Goal: Transaction & Acquisition: Purchase product/service

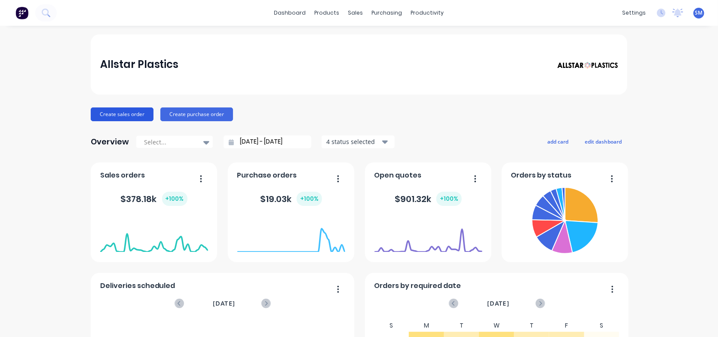
click at [115, 112] on button "Create sales order" at bounding box center [122, 114] width 63 height 14
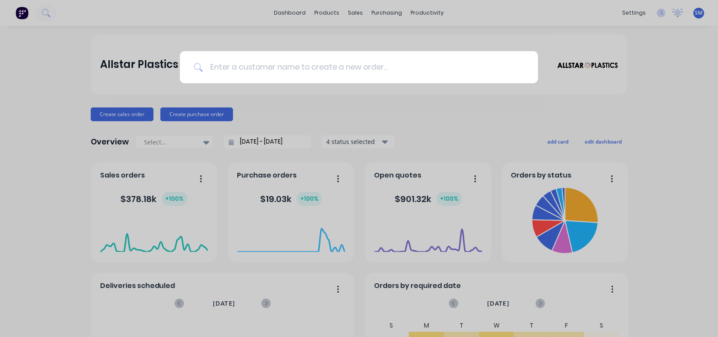
click at [234, 64] on input at bounding box center [363, 67] width 321 height 32
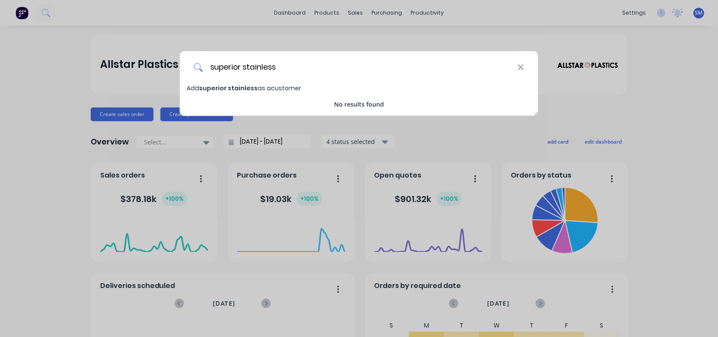
type input "superior stainless"
click at [253, 89] on span "superior stainless" at bounding box center [228, 88] width 58 height 9
select select "AU"
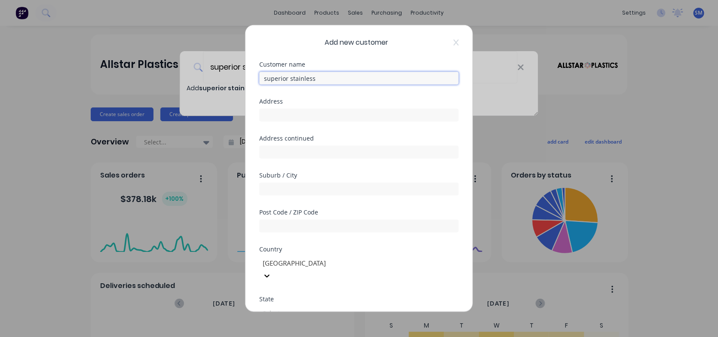
click at [264, 74] on input "superior stainless" at bounding box center [358, 78] width 199 height 13
click at [291, 77] on input "Superior stainless" at bounding box center [358, 78] width 199 height 13
type input "Superior Stainless"
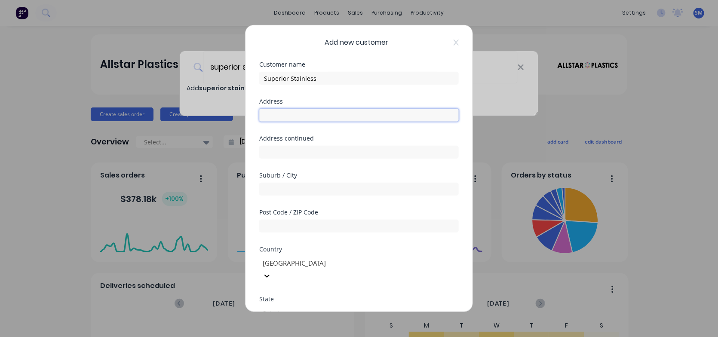
click at [293, 114] on input "text" at bounding box center [358, 115] width 199 height 13
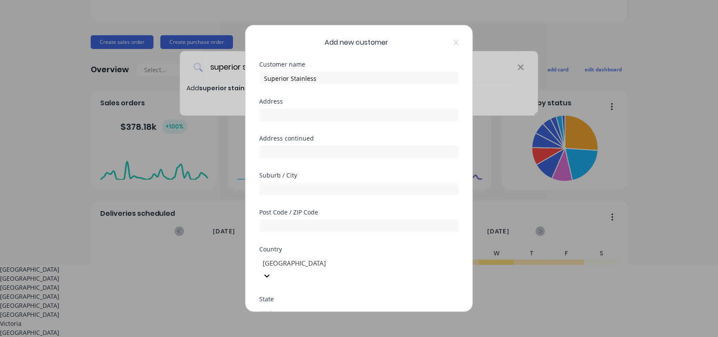
click at [292, 307] on div at bounding box center [324, 312] width 124 height 11
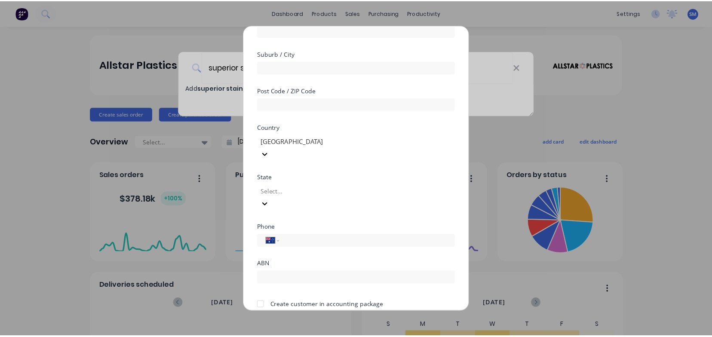
scroll to position [132, 0]
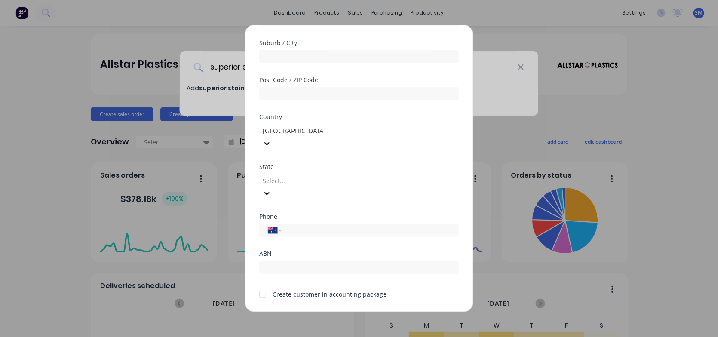
click at [286, 175] on div at bounding box center [324, 180] width 124 height 11
click at [303, 225] on input "tel" at bounding box center [368, 230] width 162 height 10
type input "0409 931 298"
click at [337, 312] on button "Save" at bounding box center [331, 319] width 47 height 14
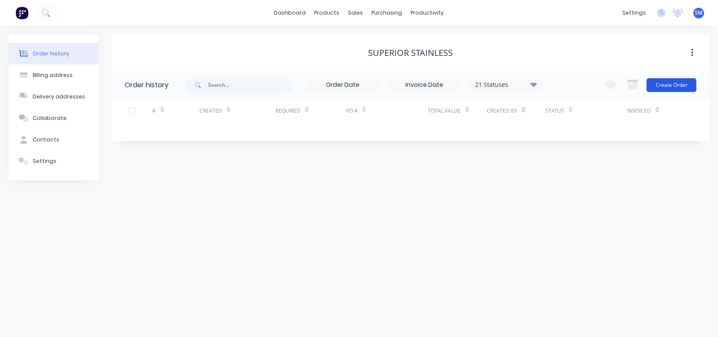
click at [668, 85] on button "Create Order" at bounding box center [671, 85] width 50 height 14
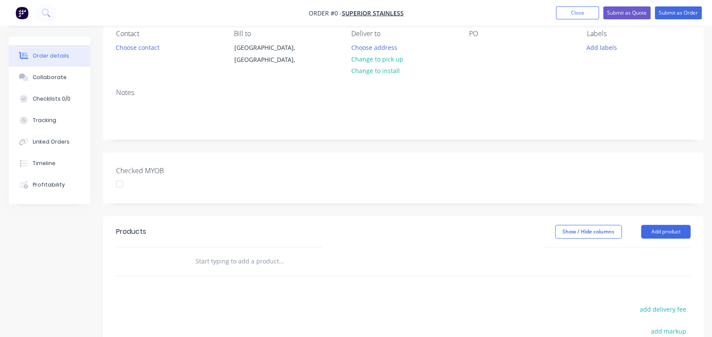
scroll to position [129, 0]
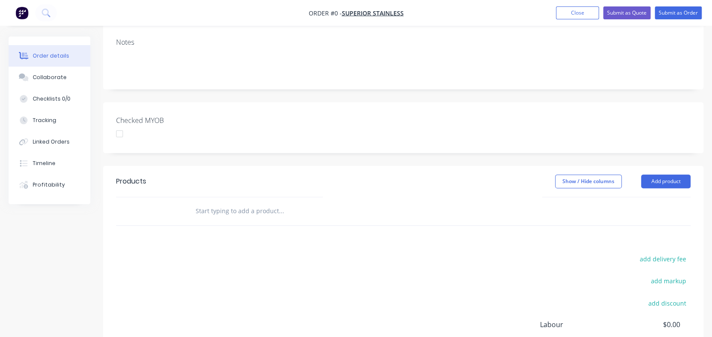
click at [232, 209] on input "text" at bounding box center [281, 210] width 172 height 17
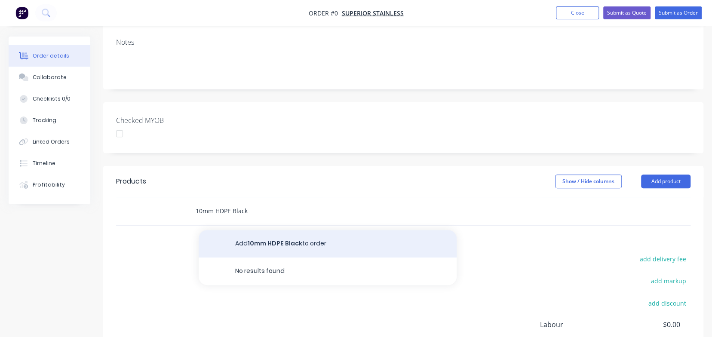
type input "10mm HDPE Black"
click at [281, 241] on button "Add 10mm HDPE Black to order" at bounding box center [328, 244] width 258 height 28
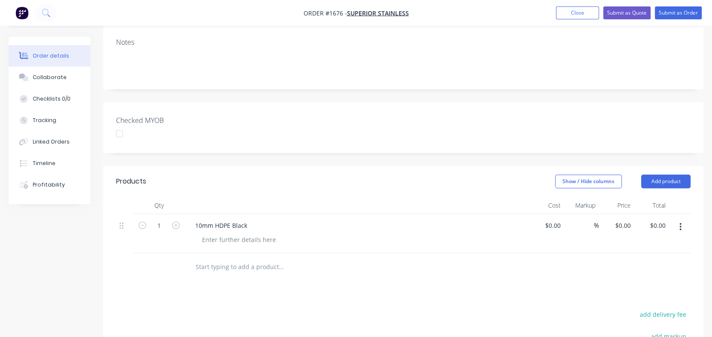
click at [322, 223] on div "10mm HDPE Black" at bounding box center [356, 225] width 337 height 12
click at [256, 240] on div at bounding box center [239, 239] width 88 height 12
type input "$0.00"
click at [648, 224] on div "0.00 0.00" at bounding box center [651, 233] width 35 height 39
type input "262"
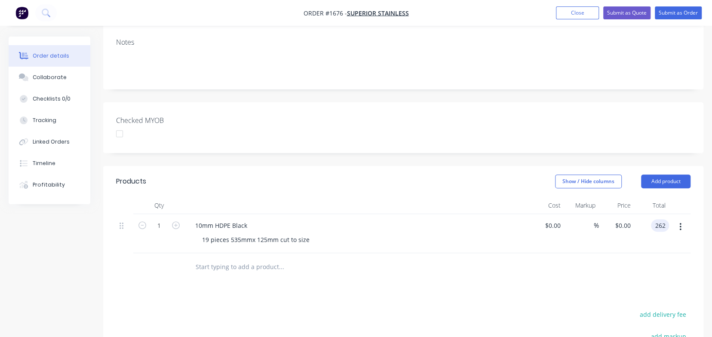
type input "$262.00"
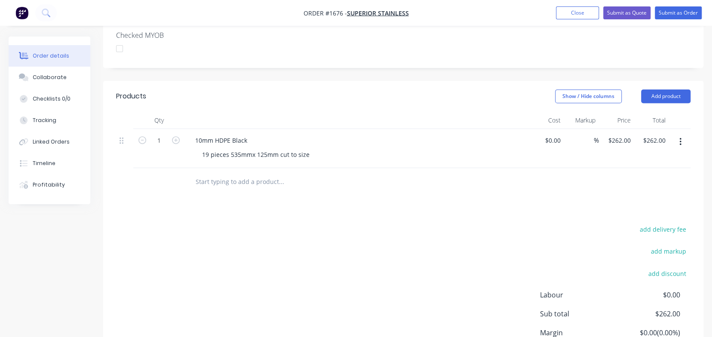
scroll to position [258, 0]
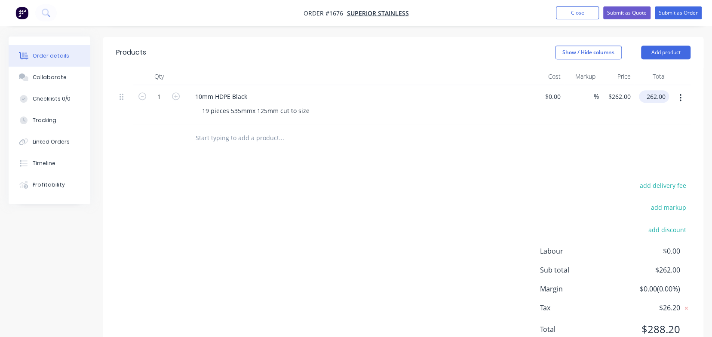
click at [650, 98] on input "262.00" at bounding box center [655, 96] width 27 height 12
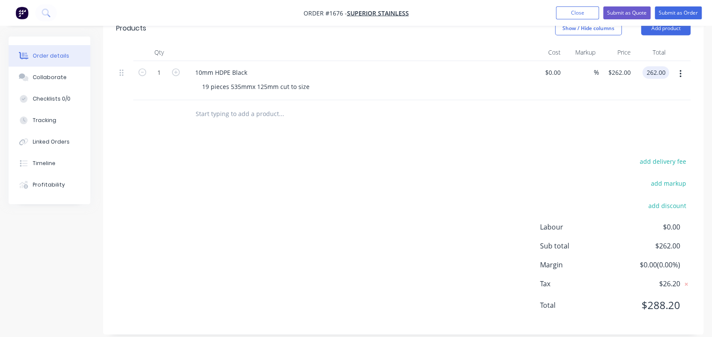
scroll to position [292, 0]
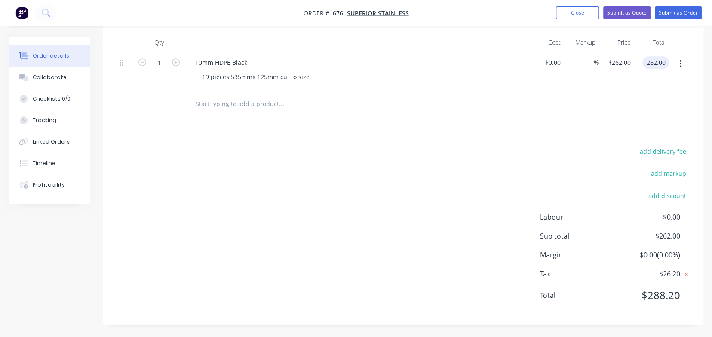
type input "$262.00"
click at [685, 273] on icon at bounding box center [686, 274] width 3 height 3
click at [687, 274] on icon at bounding box center [687, 273] width 8 height 9
click at [215, 77] on div "19 pieces 535mmx 125mm cut to size" at bounding box center [255, 76] width 121 height 12
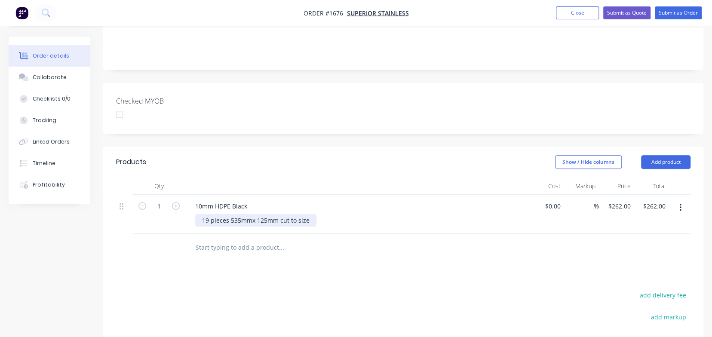
scroll to position [163, 0]
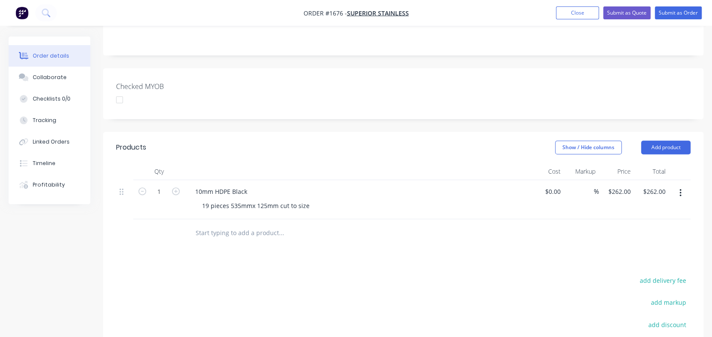
drag, startPoint x: 680, startPoint y: 192, endPoint x: 552, endPoint y: 223, distance: 131.4
click at [552, 223] on div at bounding box center [403, 233] width 574 height 28
click at [679, 193] on icon "button" at bounding box center [680, 193] width 2 height 8
click at [625, 263] on div "Delete" at bounding box center [649, 267] width 66 height 12
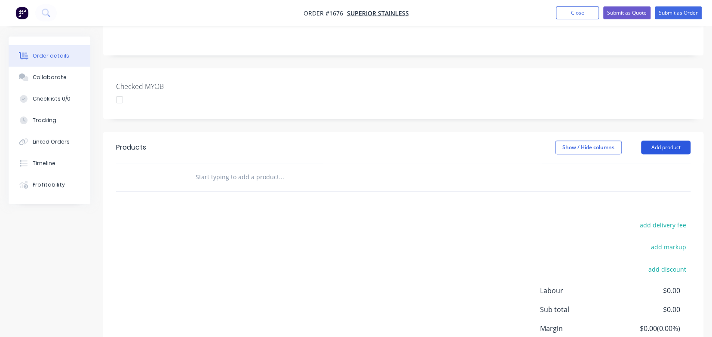
click at [665, 143] on button "Add product" at bounding box center [665, 148] width 49 height 14
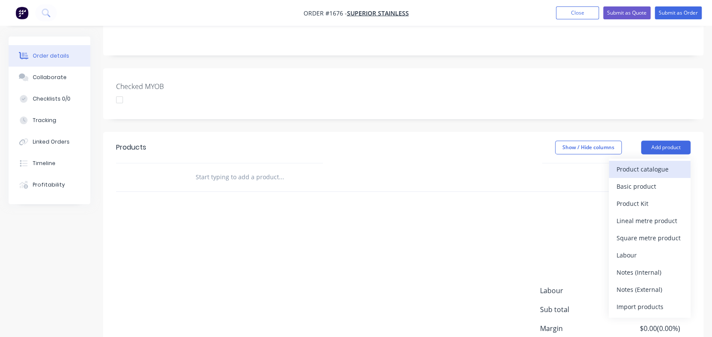
click at [638, 168] on div "Product catalogue" at bounding box center [649, 169] width 66 height 12
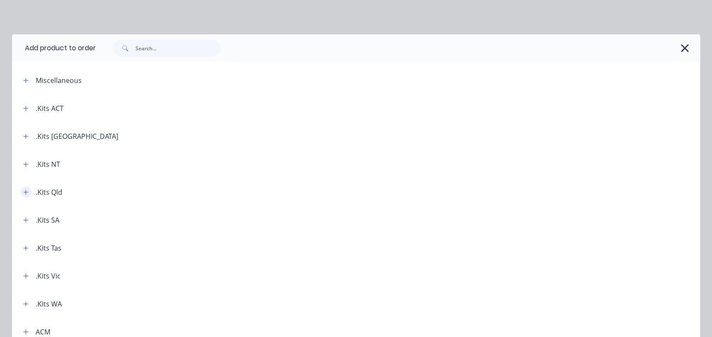
click at [24, 192] on icon "button" at bounding box center [26, 192] width 5 height 5
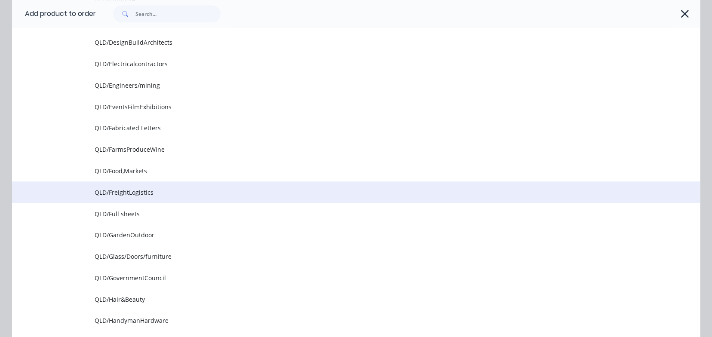
scroll to position [473, 0]
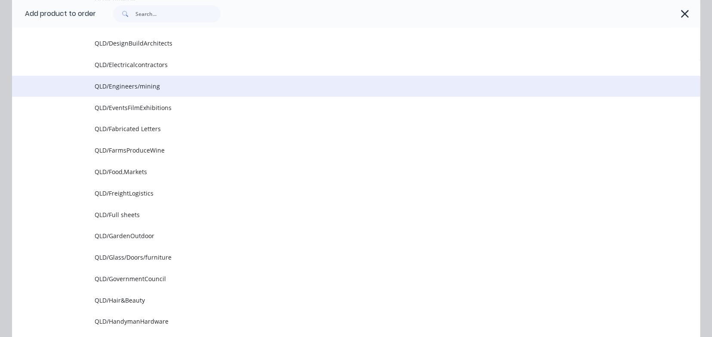
click at [144, 86] on span "QLD/Engineers/mining" at bounding box center [337, 86] width 484 height 9
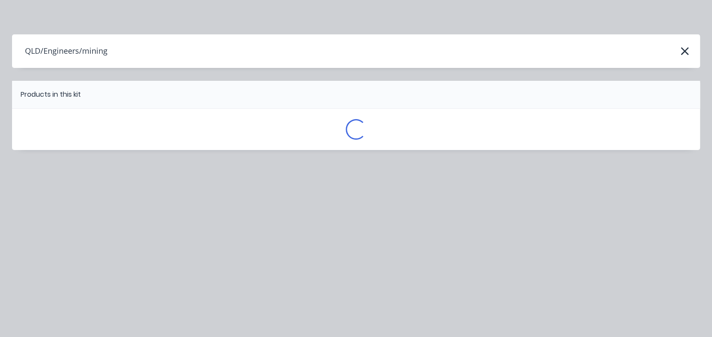
scroll to position [0, 0]
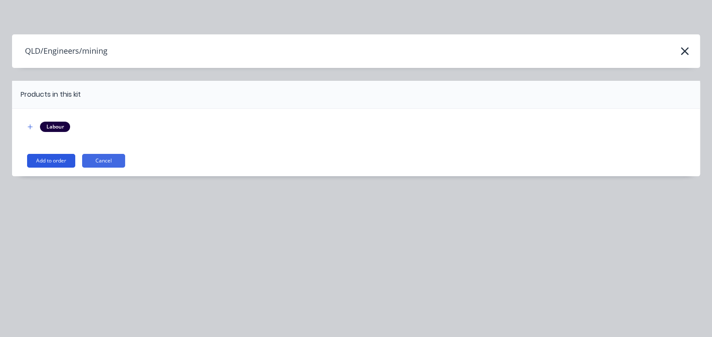
click at [43, 159] on button "Add to order" at bounding box center [51, 161] width 48 height 14
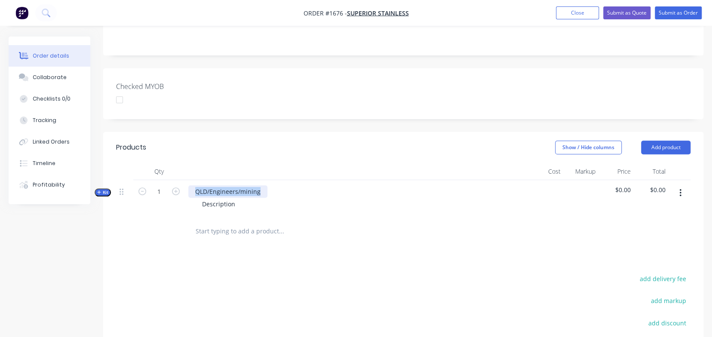
drag, startPoint x: 195, startPoint y: 190, endPoint x: 297, endPoint y: 195, distance: 102.0
click at [297, 195] on div "QLD/Engineers/mining Description" at bounding box center [357, 198] width 344 height 37
drag, startPoint x: 201, startPoint y: 205, endPoint x: 251, endPoint y: 204, distance: 50.7
click at [251, 204] on div "Description" at bounding box center [356, 204] width 337 height 12
click at [161, 190] on input "1" at bounding box center [159, 191] width 22 height 13
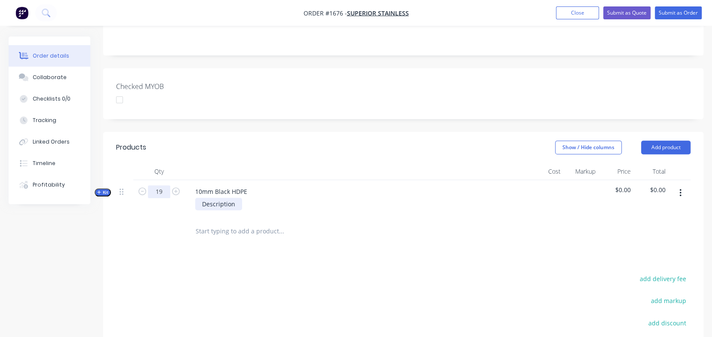
type input "19"
drag, startPoint x: 209, startPoint y: 207, endPoint x: 252, endPoint y: 208, distance: 43.4
click at [252, 208] on div "Description" at bounding box center [356, 204] width 337 height 12
click at [103, 191] on span "Kit" at bounding box center [102, 192] width 11 height 6
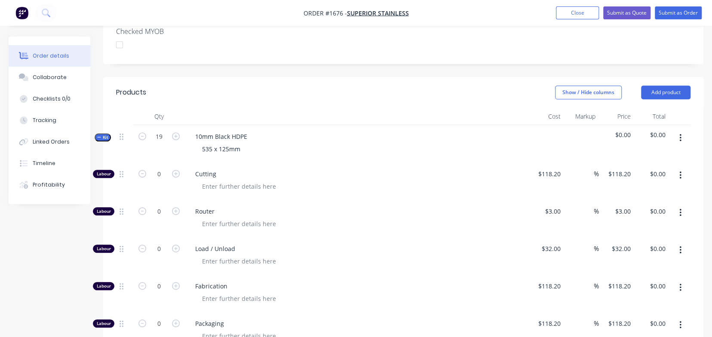
scroll to position [292, 0]
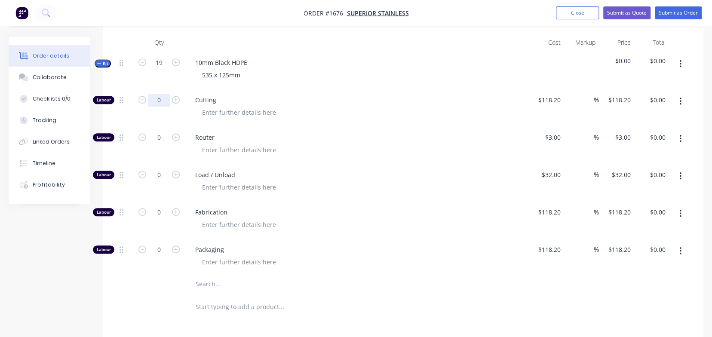
click at [164, 102] on input "0" at bounding box center [159, 100] width 22 height 13
type input "1"
type input "118.2"
type input "$118.20"
click at [547, 103] on input "118.2" at bounding box center [550, 100] width 27 height 12
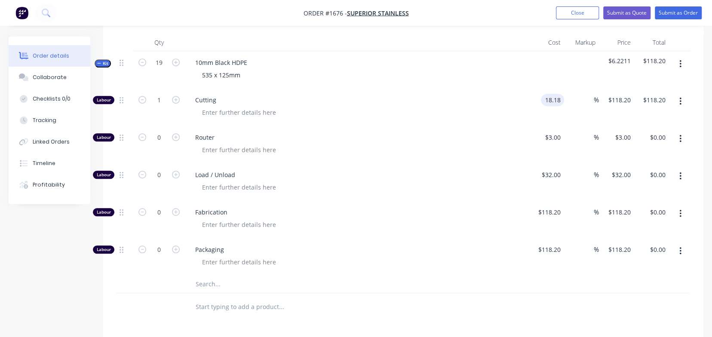
type input "$18.18"
click at [204, 281] on input "text" at bounding box center [281, 283] width 172 height 17
type input "h"
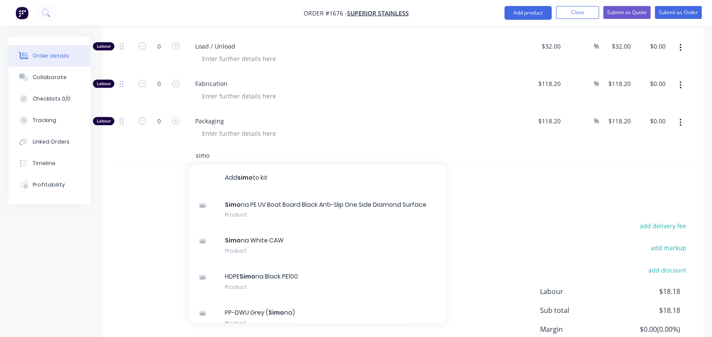
scroll to position [421, 0]
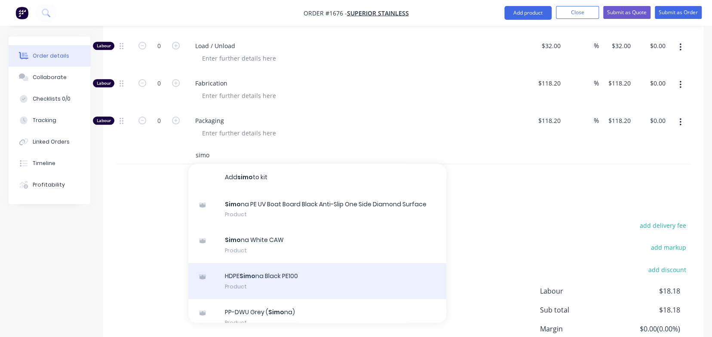
type input "simo"
click at [269, 275] on div "HDPE Simo na Black PE100 Product" at bounding box center [317, 281] width 258 height 36
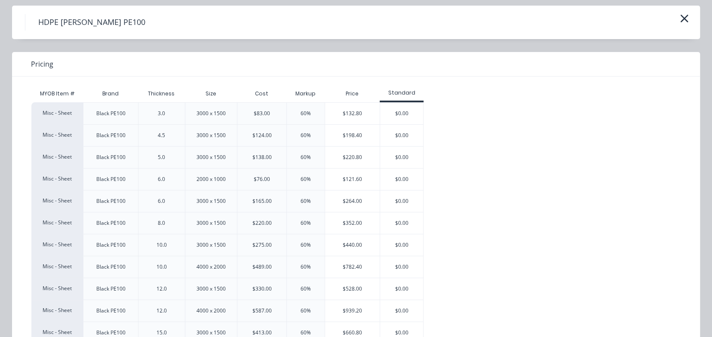
scroll to position [43, 0]
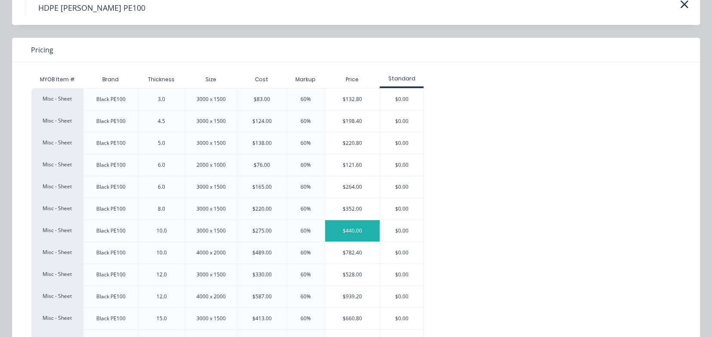
click at [349, 226] on div "$440.00" at bounding box center [352, 230] width 55 height 21
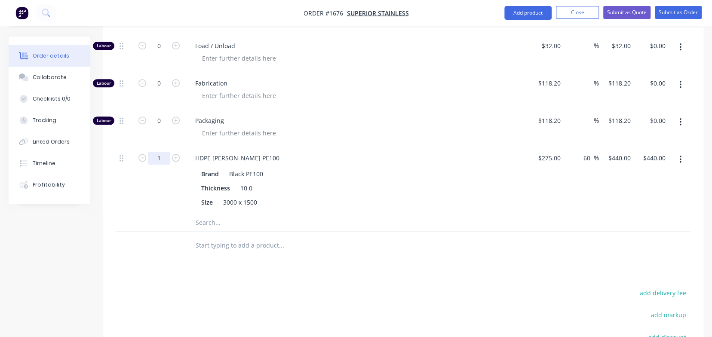
click at [162, 156] on input "1" at bounding box center [159, 158] width 22 height 13
type input "0.5"
type input "$220.00"
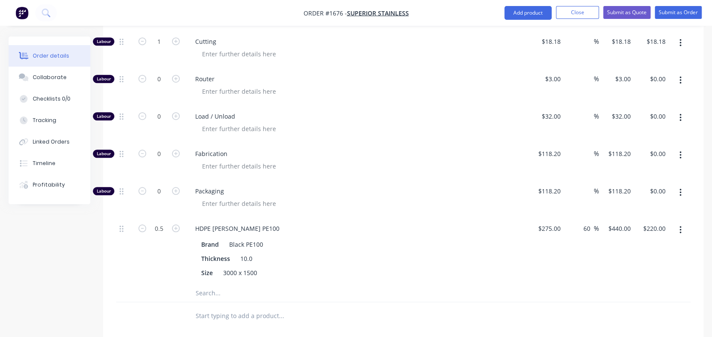
scroll to position [346, 0]
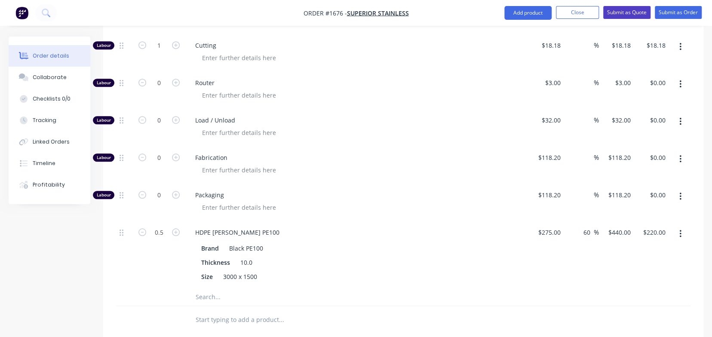
click at [628, 11] on button "Submit as Quote" at bounding box center [626, 12] width 47 height 13
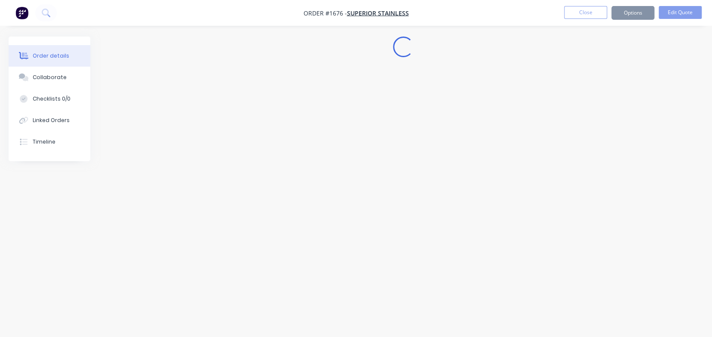
scroll to position [0, 0]
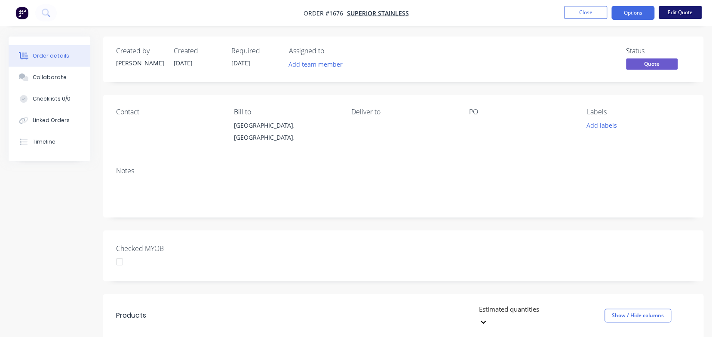
click at [665, 8] on button "Edit Quote" at bounding box center [679, 12] width 43 height 13
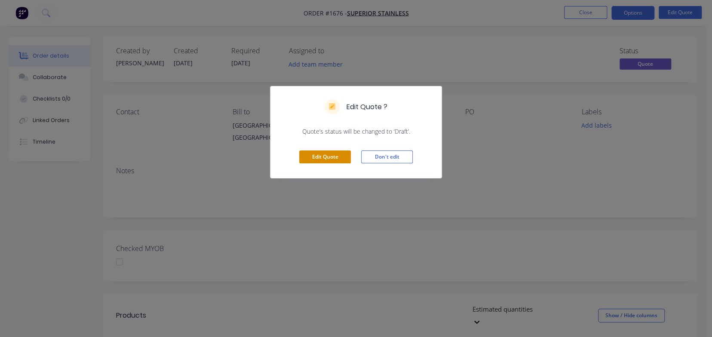
click at [328, 158] on button "Edit Quote" at bounding box center [325, 156] width 52 height 13
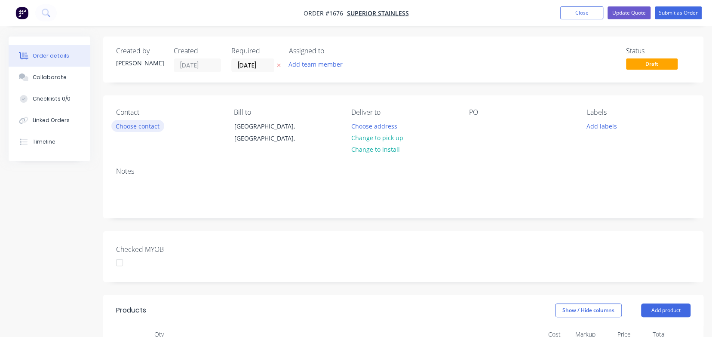
click at [141, 128] on button "Choose contact" at bounding box center [137, 126] width 53 height 12
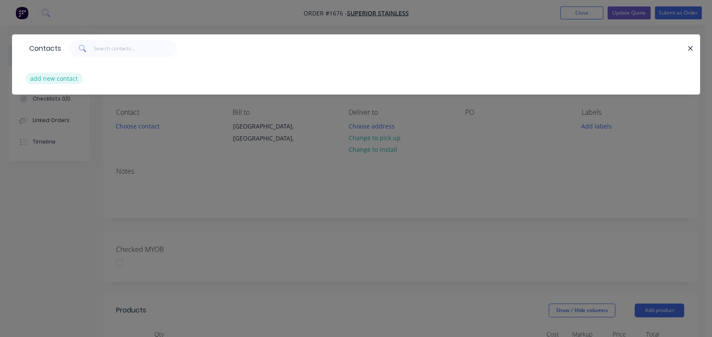
click at [56, 76] on button "add new contact" at bounding box center [54, 79] width 57 height 12
select select "AU"
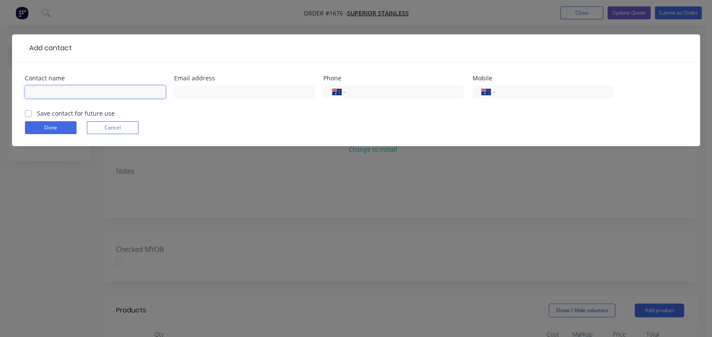
click at [77, 88] on input "text" at bounding box center [95, 92] width 141 height 13
drag, startPoint x: 150, startPoint y: 92, endPoint x: 0, endPoint y: 81, distance: 150.4
click at [0, 81] on div "Add contact Contact name [EMAIL_ADDRESS][DOMAIN_NAME] Email address Phone Inter…" at bounding box center [356, 168] width 712 height 337
type input "[PERSON_NAME][EMAIL_ADDRESS][DOMAIN_NAME]"
click at [199, 97] on input "text" at bounding box center [244, 92] width 141 height 13
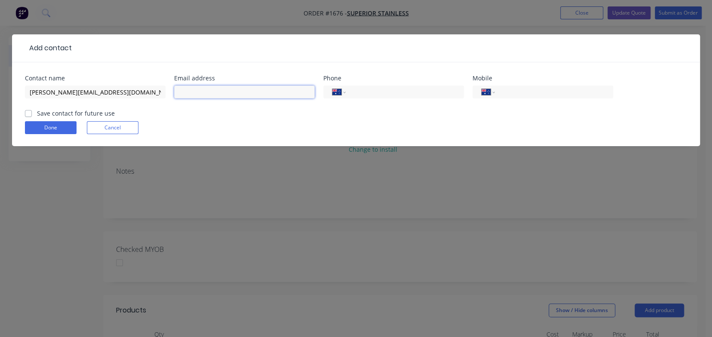
paste input "[PERSON_NAME][EMAIL_ADDRESS][DOMAIN_NAME]"
type input "[PERSON_NAME][EMAIL_ADDRESS][DOMAIN_NAME]"
click at [123, 90] on input "[PERSON_NAME][EMAIL_ADDRESS][DOMAIN_NAME]" at bounding box center [95, 92] width 141 height 13
drag, startPoint x: 130, startPoint y: 91, endPoint x: 24, endPoint y: 93, distance: 106.6
click at [24, 93] on div "Contact name [EMAIL_ADDRESS][DOMAIN_NAME] Email address [EMAIL_ADDRESS][DOMAIN_…" at bounding box center [356, 104] width 688 height 84
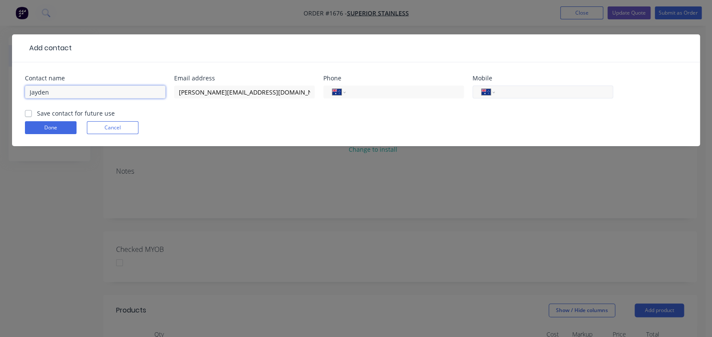
type input "Jayden"
click at [544, 94] on input "tel" at bounding box center [552, 92] width 103 height 10
type input "0409 931 298"
click at [37, 116] on label "Save contact for future use" at bounding box center [76, 113] width 78 height 9
click at [28, 116] on input "Save contact for future use" at bounding box center [28, 113] width 7 height 8
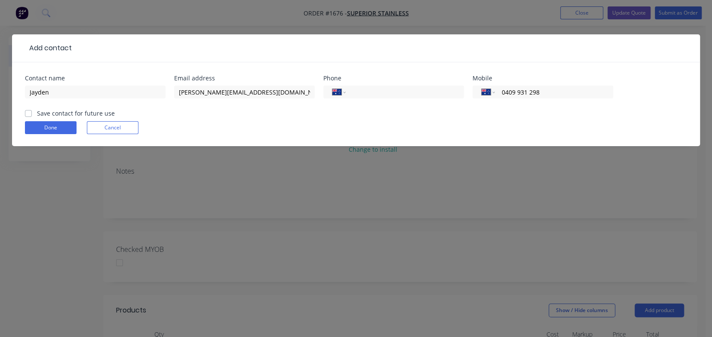
checkbox input "true"
click at [48, 127] on button "Done" at bounding box center [51, 127] width 52 height 13
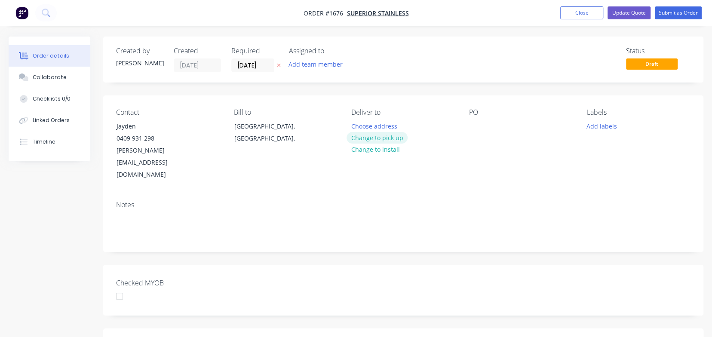
click at [388, 136] on button "Change to pick up" at bounding box center [376, 138] width 61 height 12
click at [475, 126] on div at bounding box center [476, 126] width 14 height 12
click at [602, 123] on button "Add labels" at bounding box center [601, 126] width 40 height 12
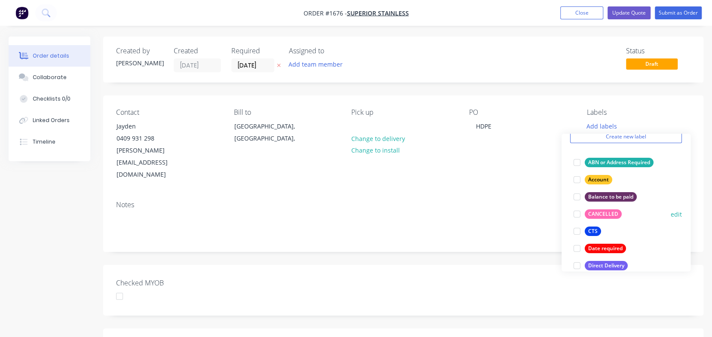
scroll to position [86, 0]
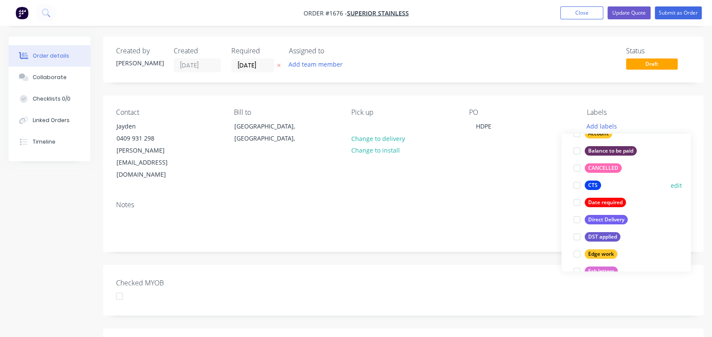
click at [576, 186] on div at bounding box center [576, 185] width 17 height 17
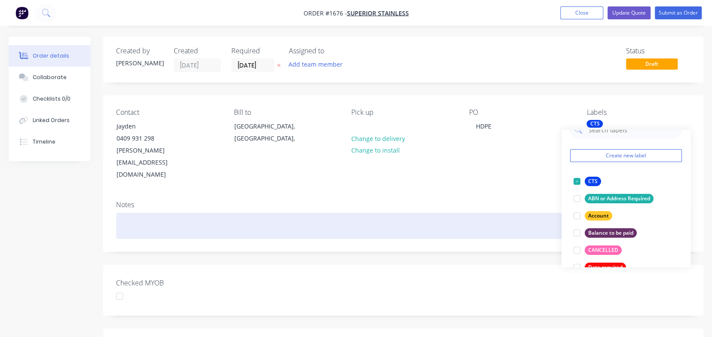
click at [475, 213] on div at bounding box center [403, 226] width 574 height 26
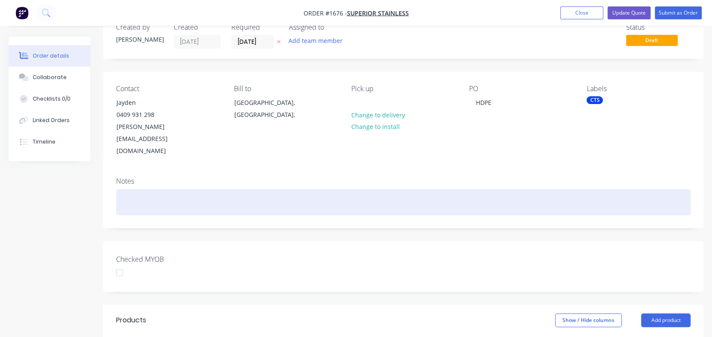
scroll to position [0, 0]
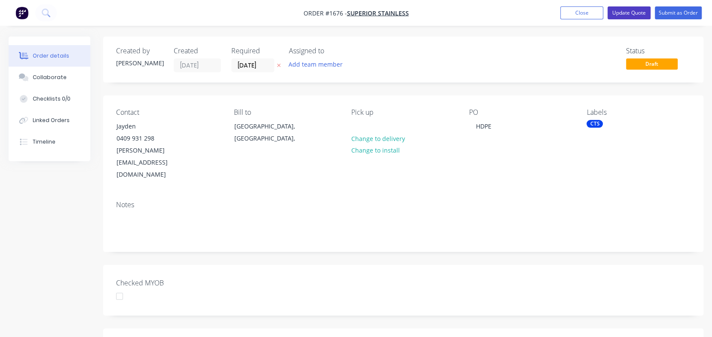
click at [635, 12] on button "Update Quote" at bounding box center [628, 12] width 43 height 13
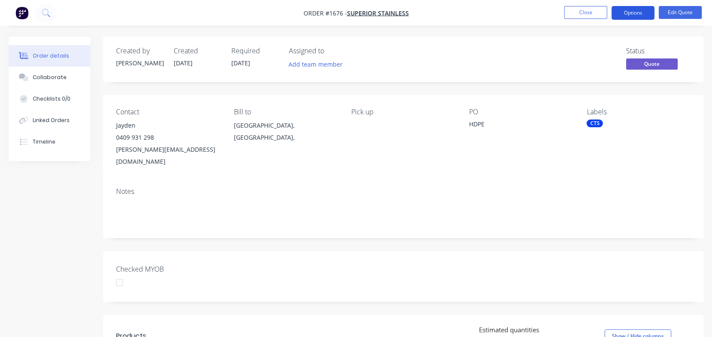
click at [636, 13] on button "Options" at bounding box center [632, 13] width 43 height 14
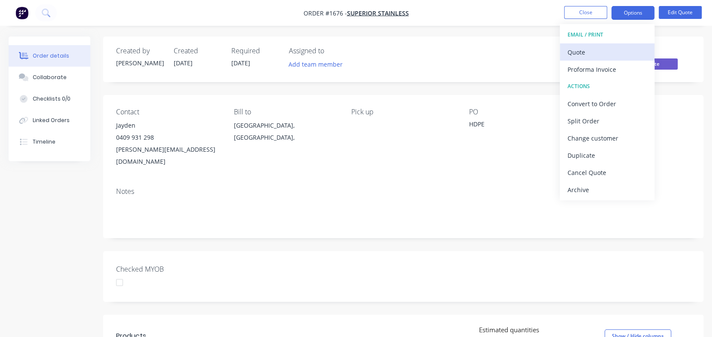
click at [590, 50] on div "Quote" at bounding box center [606, 52] width 79 height 12
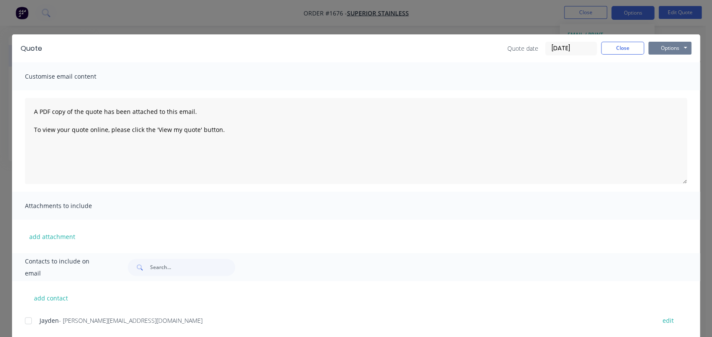
click at [666, 47] on button "Options" at bounding box center [669, 48] width 43 height 13
click at [26, 322] on div at bounding box center [28, 320] width 17 height 17
click at [676, 48] on button "Options" at bounding box center [669, 48] width 43 height 13
click at [673, 91] on button "Email" at bounding box center [675, 92] width 55 height 14
